Goal: Navigation & Orientation: Find specific page/section

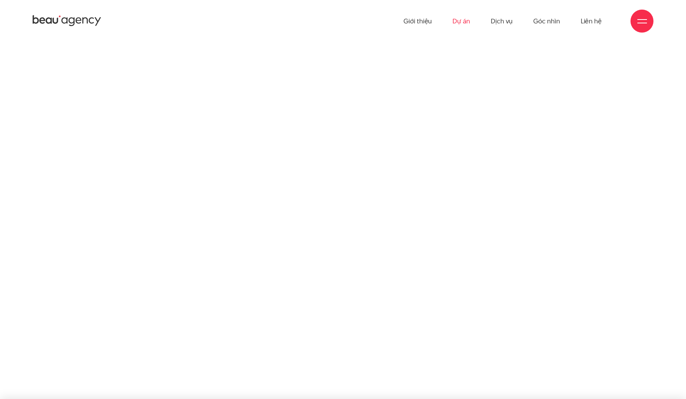
click at [462, 22] on link "Dự án" at bounding box center [462, 21] width 18 height 42
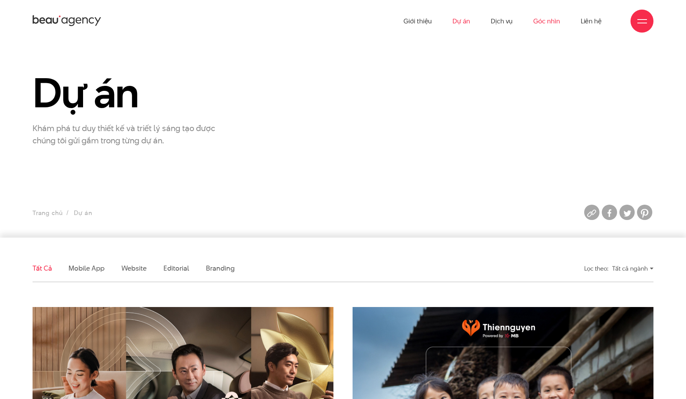
click at [544, 20] on link "Góc nhìn" at bounding box center [547, 21] width 26 height 42
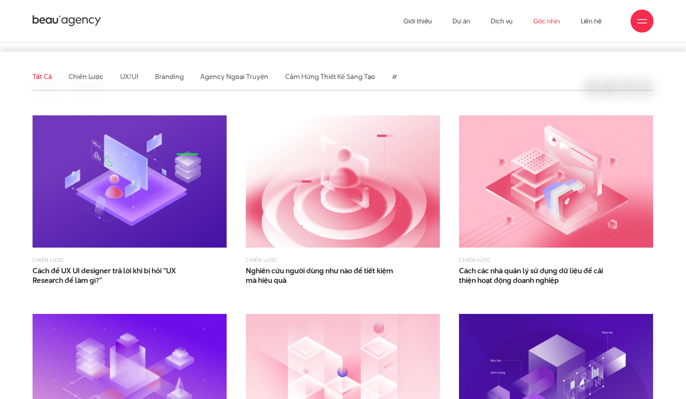
scroll to position [185, 0]
